Goal: Communication & Community: Ask a question

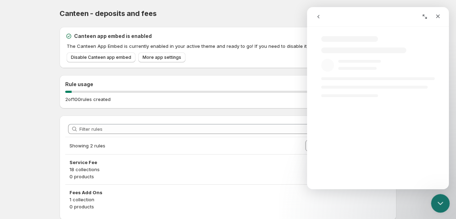
click at [446, 198] on div "Close Intercom Messenger" at bounding box center [439, 202] width 17 height 17
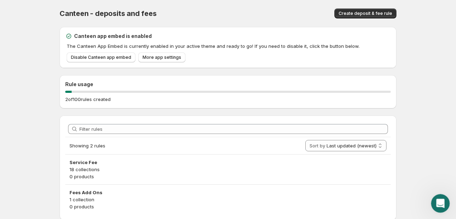
click at [443, 199] on icon "Open Intercom Messenger" at bounding box center [440, 203] width 12 height 12
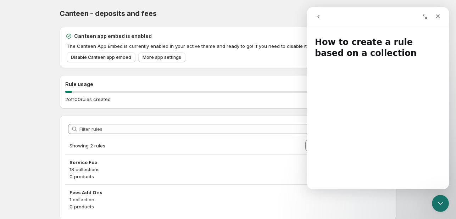
click at [318, 17] on icon "go back" at bounding box center [318, 17] width 2 height 4
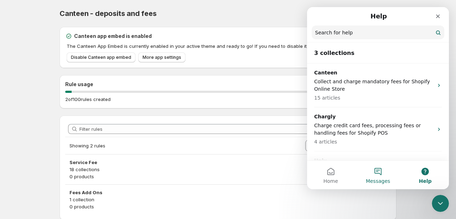
click at [377, 172] on button "Messages" at bounding box center [377, 175] width 47 height 28
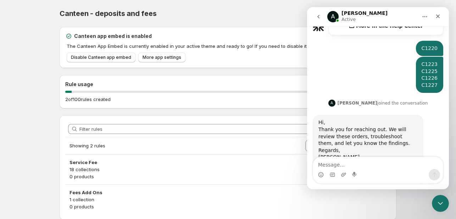
scroll to position [266, 0]
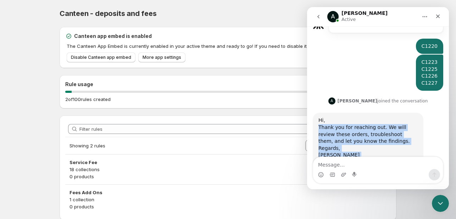
drag, startPoint x: 358, startPoint y: 135, endPoint x: 318, endPoint y: 100, distance: 53.5
click at [318, 117] on div "Hi, Thank you for reaching out. We will review these orders, troubleshoot them,…" at bounding box center [367, 141] width 99 height 49
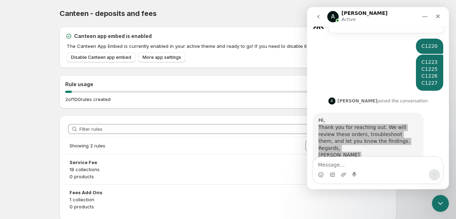
scroll to position [266, 0]
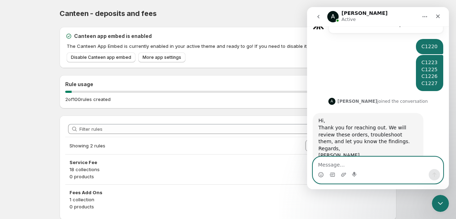
click at [349, 161] on textarea "Message…" at bounding box center [378, 163] width 130 height 12
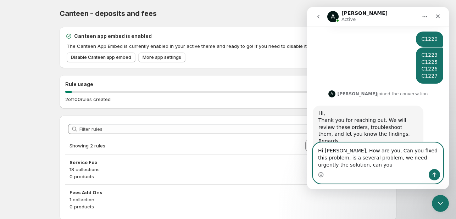
scroll to position [280, 0]
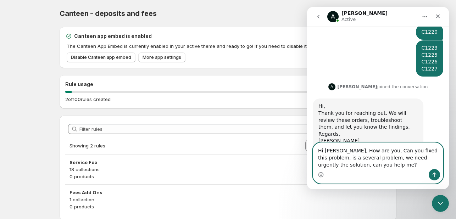
drag, startPoint x: 349, startPoint y: 164, endPoint x: 304, endPoint y: 151, distance: 46.6
click at [307, 151] on html "A [PERSON_NAME] Active Ask us anything, or share your feedback. Welcome. We are…" at bounding box center [378, 98] width 142 height 182
type textarea "Hi [PERSON_NAME], How are you, Can you fixed this problem, is a several problem…"
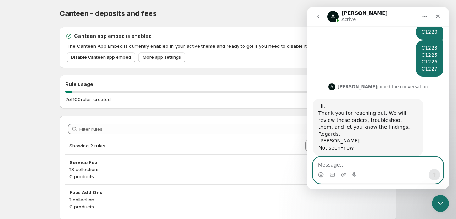
scroll to position [266, 0]
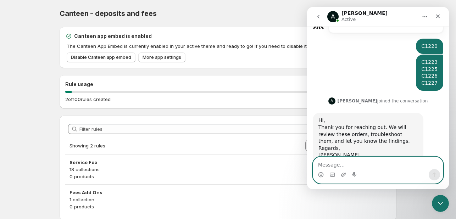
paste textarea "Hi [PERSON_NAME], hope you’re doing well. Could you please help us fix this iss…"
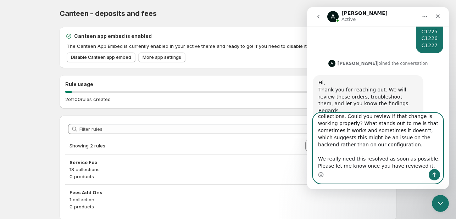
scroll to position [310, 0]
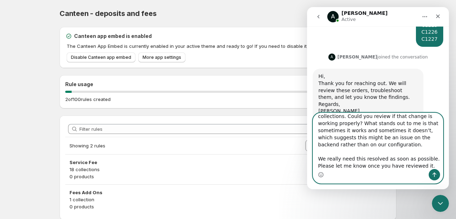
type textarea "Hi [PERSON_NAME], hope you’re doing well. Could you please help us fix this iss…"
click at [432, 174] on icon "Send a message…" at bounding box center [435, 175] width 6 height 6
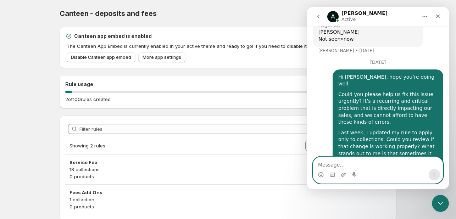
scroll to position [414, 0]
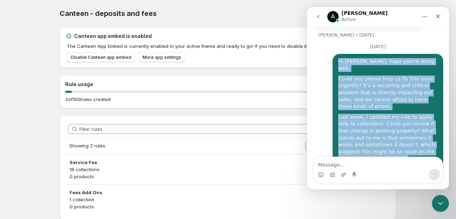
drag, startPoint x: 365, startPoint y: 142, endPoint x: 336, endPoint y: 34, distance: 111.7
click at [338, 58] on div "Hi [PERSON_NAME], hope you’re doing well. Could you please help us fix this iss…" at bounding box center [387, 126] width 99 height 136
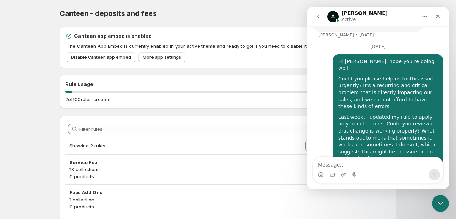
click at [355, 151] on div "Hi [PERSON_NAME], hope you’re doing well. Could you please help us fix this iss…" at bounding box center [378, 130] width 130 height 153
drag, startPoint x: 360, startPoint y: 140, endPoint x: 335, endPoint y: 125, distance: 28.8
click at [338, 173] on div "We really need this resolved as soon as possible. Please let me know once you h…" at bounding box center [387, 183] width 99 height 21
click at [355, 114] on div "Last week, I updated my rule to apply only to collections. Could you review if …" at bounding box center [387, 142] width 99 height 56
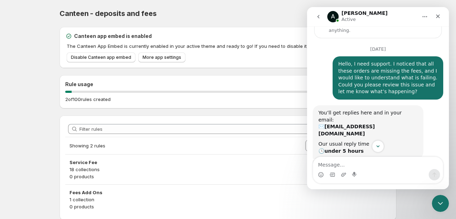
scroll to position [24, 0]
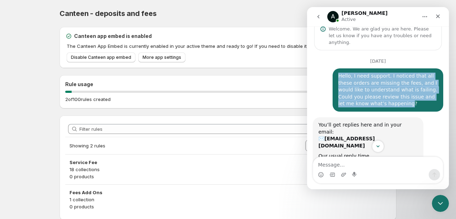
drag, startPoint x: 370, startPoint y: 93, endPoint x: 332, endPoint y: 68, distance: 45.5
click at [333, 68] on div "Hello, I need support. I noticed that all these orders are missing the fees, an…" at bounding box center [388, 89] width 111 height 43
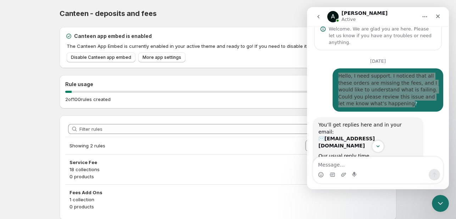
click at [26, 108] on body "Home Help Canteen - deposits and fees. This page is ready Canteen - deposits an…" at bounding box center [228, 109] width 456 height 219
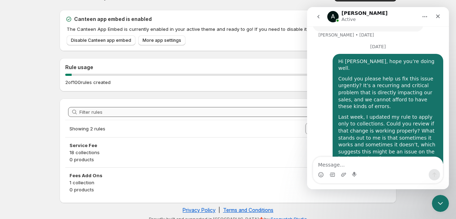
scroll to position [24, 0]
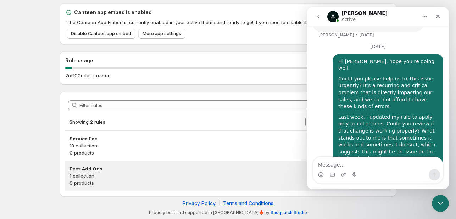
click at [116, 175] on p "1 collection" at bounding box center [227, 175] width 317 height 7
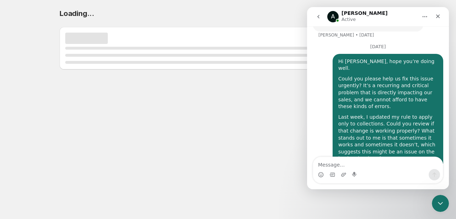
scroll to position [0, 0]
select select "deactive"
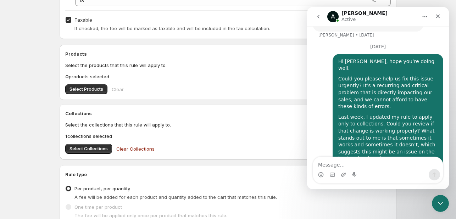
scroll to position [370, 0]
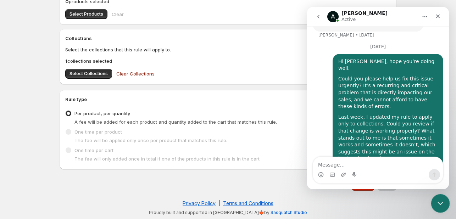
click at [443, 203] on icon "Close Intercom Messenger" at bounding box center [439, 202] width 9 height 9
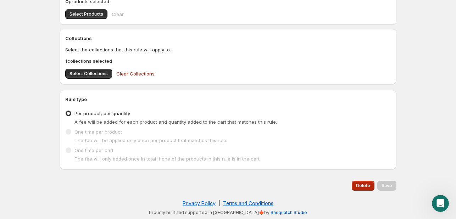
click at [364, 182] on button "Delete" at bounding box center [363, 186] width 23 height 10
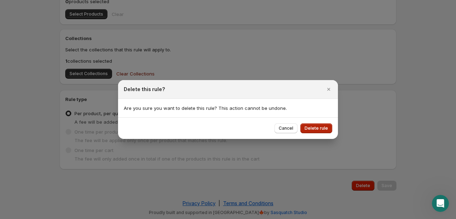
click at [323, 127] on span "Delete rule" at bounding box center [316, 129] width 23 height 6
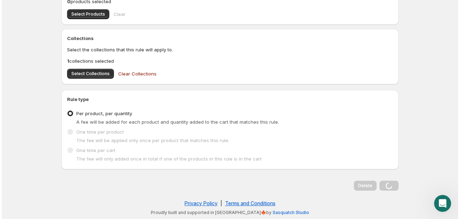
scroll to position [0, 0]
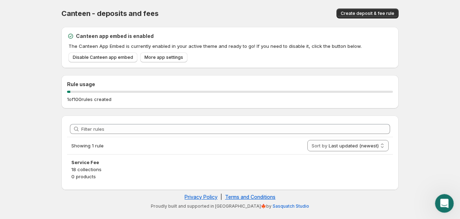
click at [439, 204] on icon "Open Intercom Messenger" at bounding box center [443, 203] width 12 height 12
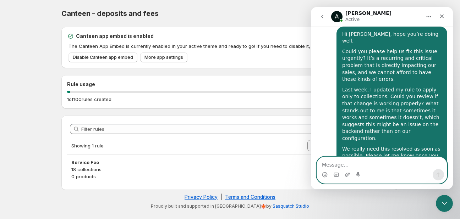
scroll to position [414, 0]
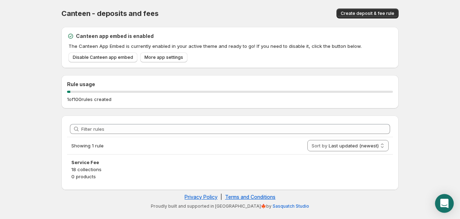
click at [439, 200] on div "Open Intercom Messenger" at bounding box center [444, 203] width 19 height 19
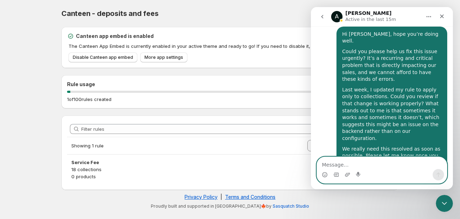
scroll to position [414, 0]
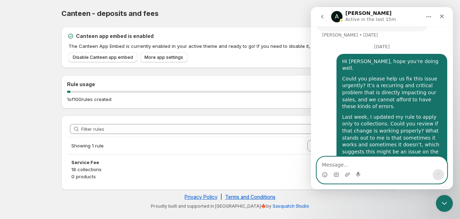
click at [388, 163] on textarea "Message…" at bounding box center [382, 163] width 130 height 12
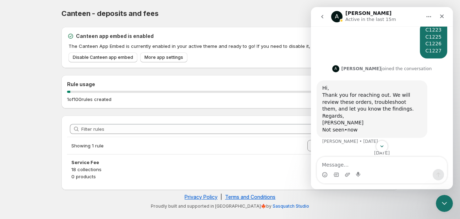
scroll to position [414, 0]
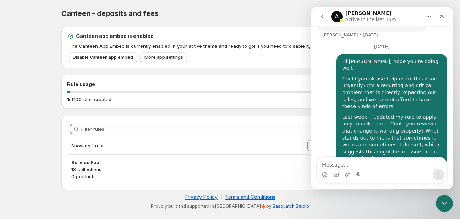
click at [342, 165] on textarea "Message…" at bounding box center [382, 163] width 130 height 12
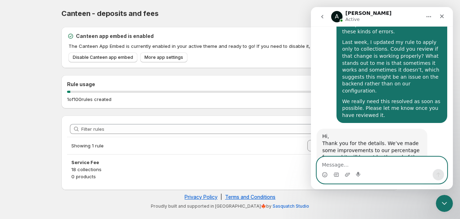
scroll to position [498, 0]
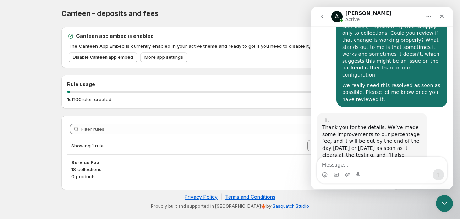
drag, startPoint x: 355, startPoint y: 134, endPoint x: 323, endPoint y: 80, distance: 62.7
click at [323, 117] on div "Hi, Thank you for the details. We’ve made some improvements to our percentage f…" at bounding box center [371, 155] width 99 height 77
click at [355, 199] on div "[PERSON_NAME] • 1m ago" at bounding box center [350, 201] width 57 height 4
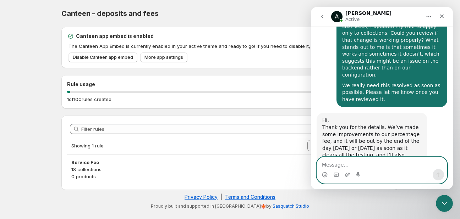
click at [344, 160] on textarea "Message…" at bounding box center [382, 163] width 130 height 12
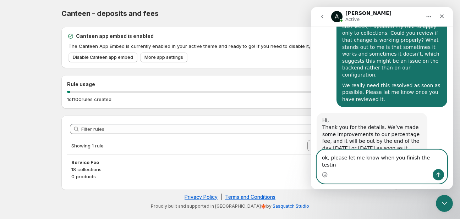
type textarea "ok, please let me know when you finish the testing"
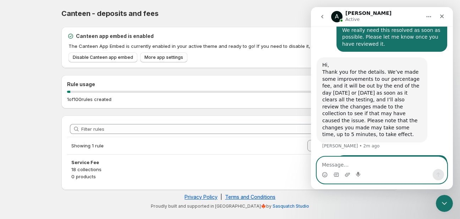
scroll to position [526, 0]
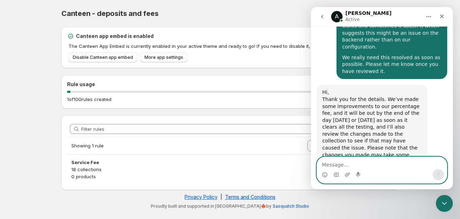
click at [378, 168] on textarea "Message…" at bounding box center [382, 163] width 130 height 12
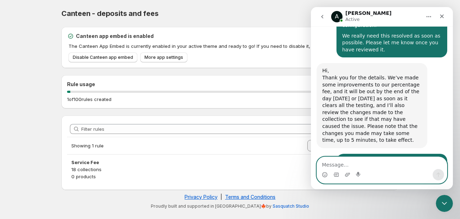
scroll to position [547, 0]
